Goal: Obtain resource: Obtain resource

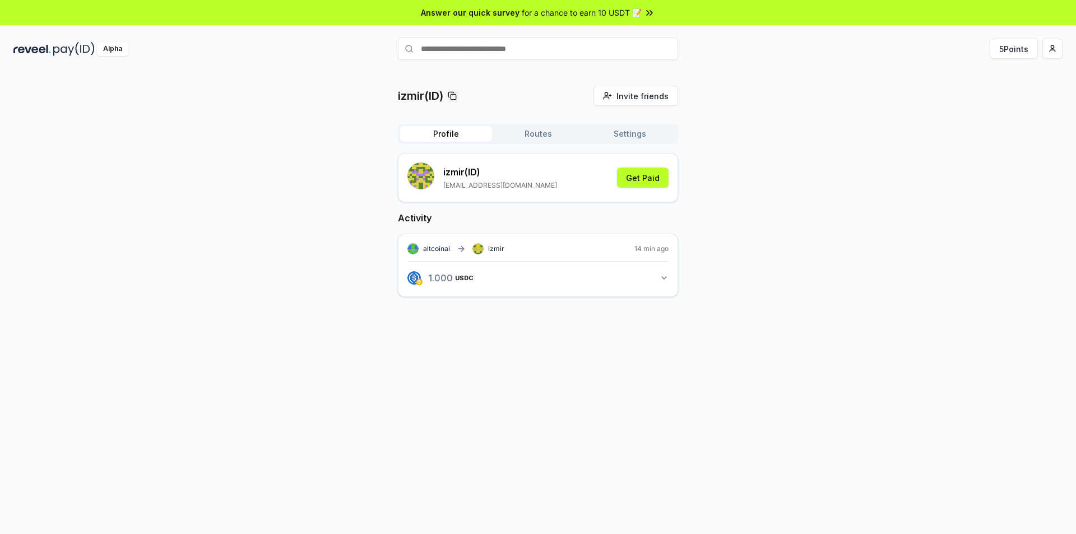
click at [664, 277] on icon "button" at bounding box center [663, 277] width 9 height 9
click at [510, 328] on div at bounding box center [511, 320] width 13 height 18
drag, startPoint x: 994, startPoint y: 48, endPoint x: 990, endPoint y: 58, distance: 11.0
click at [995, 48] on button "5 Points" at bounding box center [1013, 49] width 48 height 20
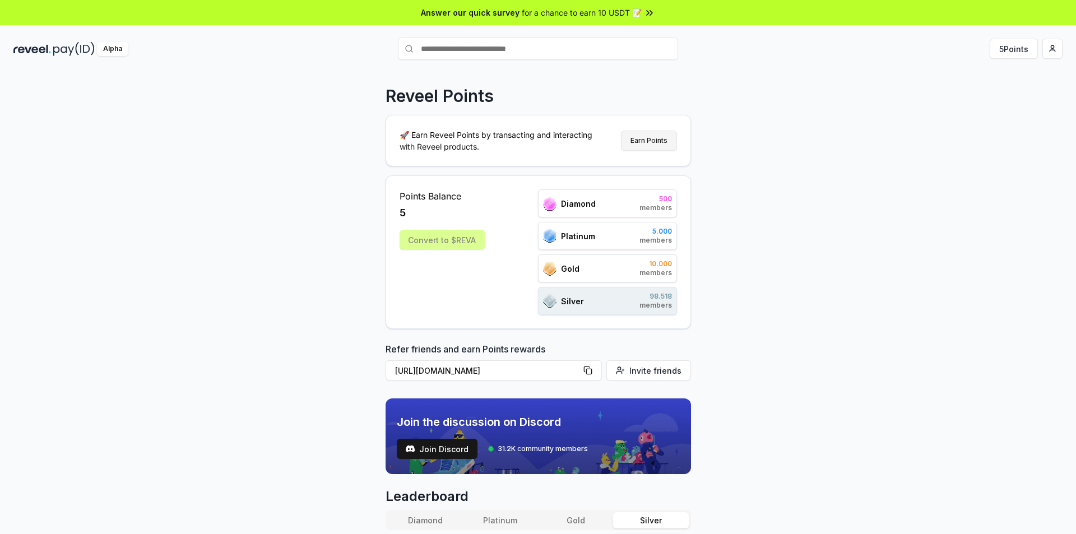
click at [636, 142] on button "Earn Points" at bounding box center [649, 141] width 56 height 20
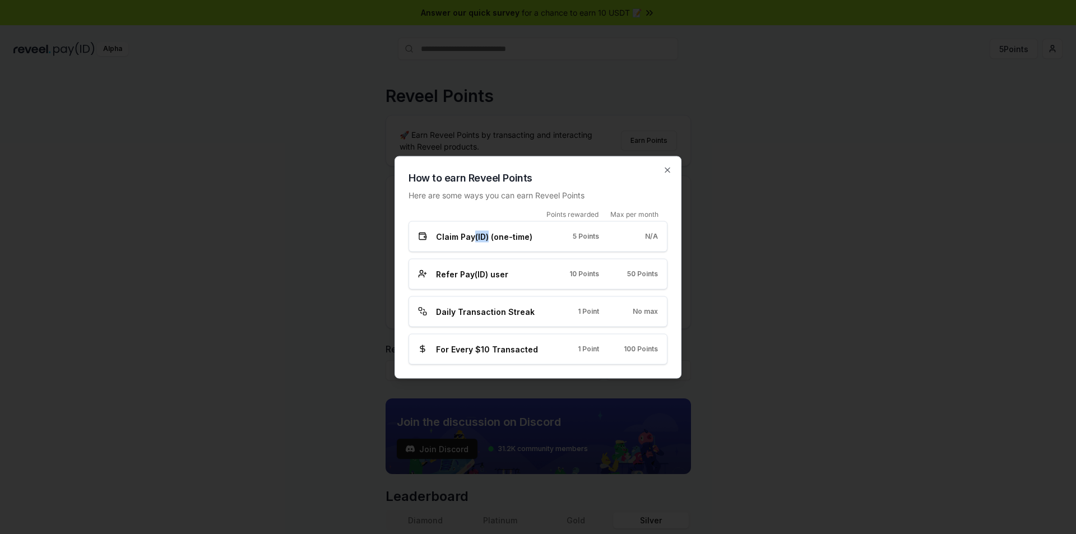
drag, startPoint x: 473, startPoint y: 234, endPoint x: 488, endPoint y: 253, distance: 23.5
click at [488, 253] on div "Points rewarded Max per month Claim Pay(ID) (one-time) 5 Points N/A Refer Pay(I…" at bounding box center [537, 287] width 259 height 155
drag, startPoint x: 502, startPoint y: 275, endPoint x: 489, endPoint y: 299, distance: 27.1
click at [494, 278] on span "Refer Pay(ID) user" at bounding box center [472, 274] width 72 height 12
drag, startPoint x: 483, startPoint y: 308, endPoint x: 508, endPoint y: 315, distance: 25.3
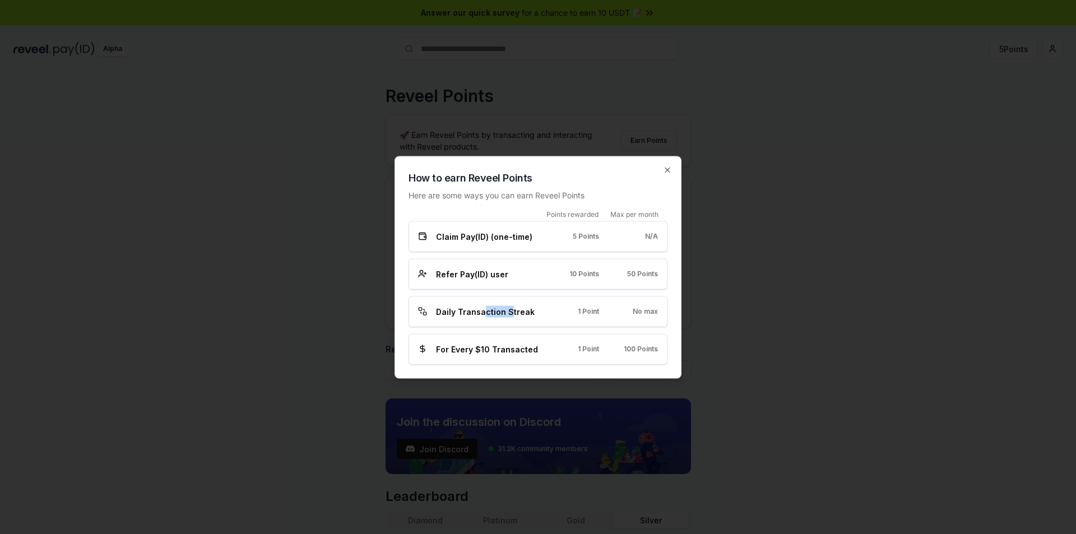
click at [508, 315] on span "Daily Transaction Streak" at bounding box center [485, 311] width 99 height 12
drag, startPoint x: 509, startPoint y: 346, endPoint x: 574, endPoint y: 357, distance: 66.4
click at [579, 357] on div "For Every $10 Transacted 1 Point 100 Points" at bounding box center [537, 348] width 259 height 31
click at [555, 309] on div "Daily Transaction Streak 1 Point No max" at bounding box center [538, 311] width 240 height 12
click at [664, 170] on icon "button" at bounding box center [667, 169] width 9 height 9
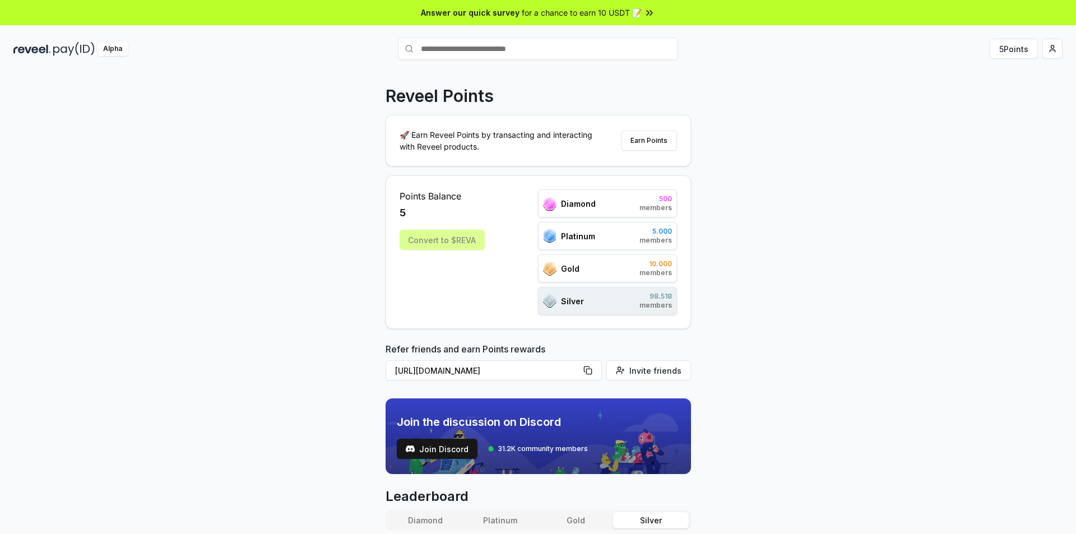
click at [879, 120] on div "Reveel Points 🚀 Earn Reveel Points by transacting and interacting with Reveel p…" at bounding box center [538, 314] width 1076 height 502
